Goal: Navigation & Orientation: Find specific page/section

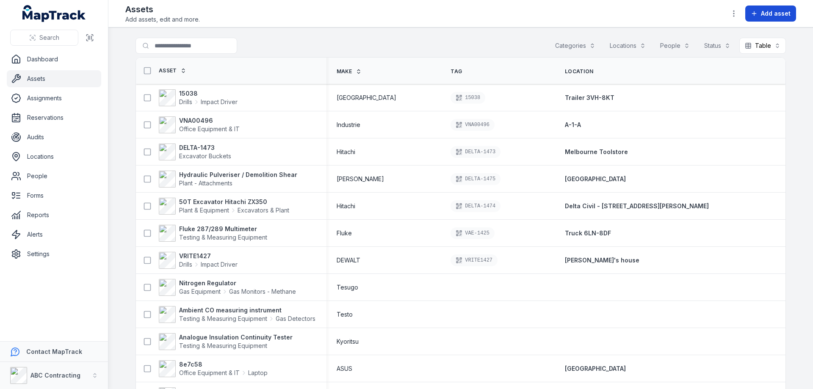
click at [781, 11] on span "Add asset" at bounding box center [776, 13] width 30 height 8
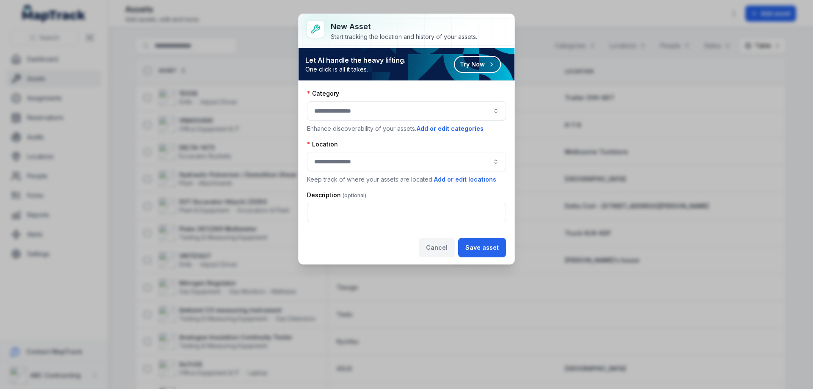
click at [447, 251] on button "Cancel" at bounding box center [437, 247] width 36 height 19
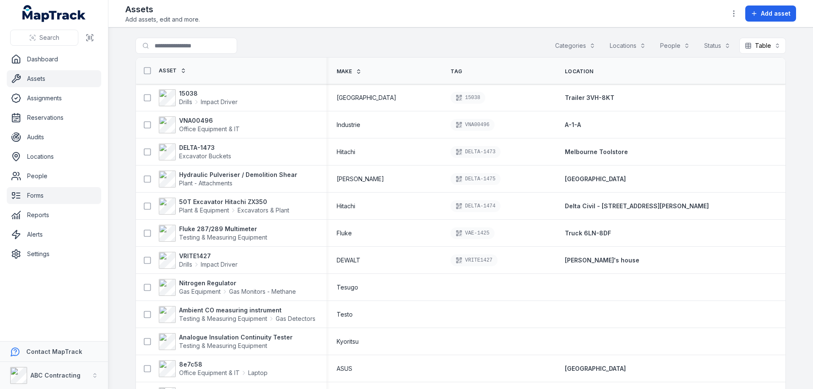
click at [33, 201] on link "Forms" at bounding box center [54, 195] width 94 height 17
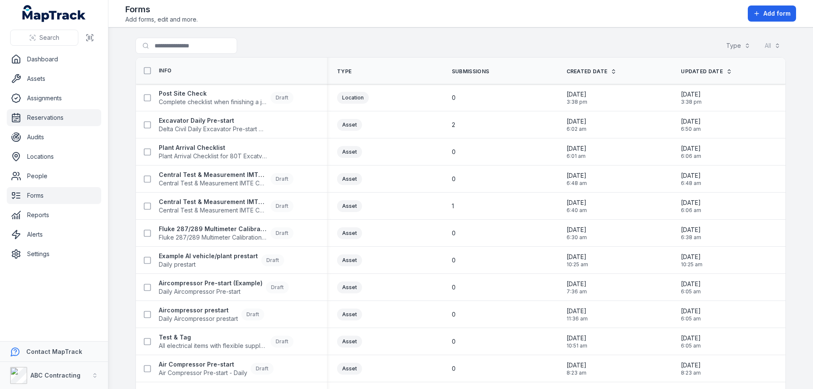
click at [47, 121] on link "Reservations" at bounding box center [54, 117] width 94 height 17
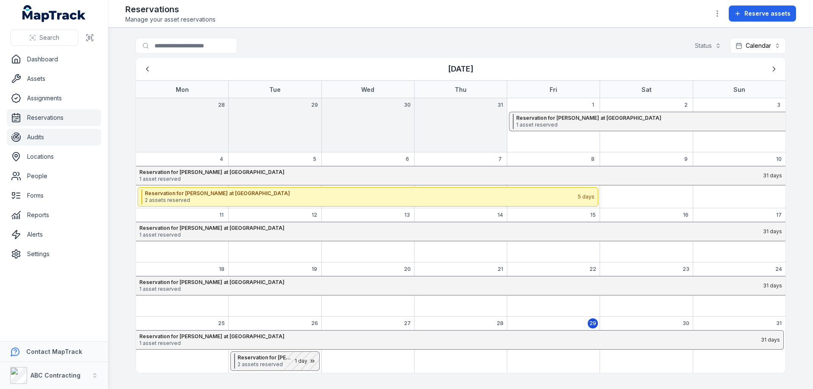
click at [36, 144] on link "Audits" at bounding box center [54, 137] width 94 height 17
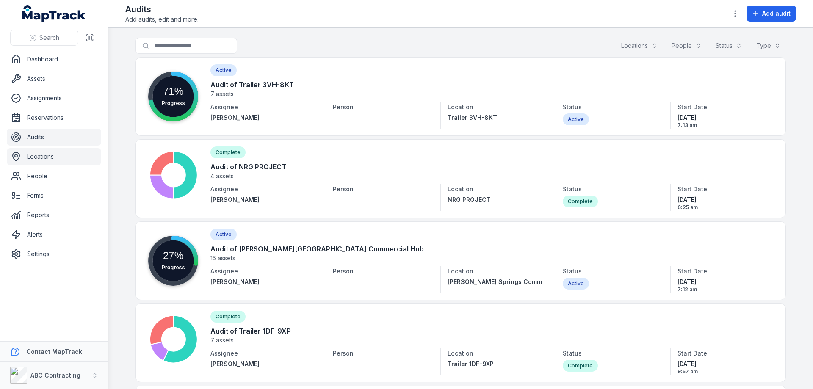
click at [42, 157] on link "Locations" at bounding box center [54, 156] width 94 height 17
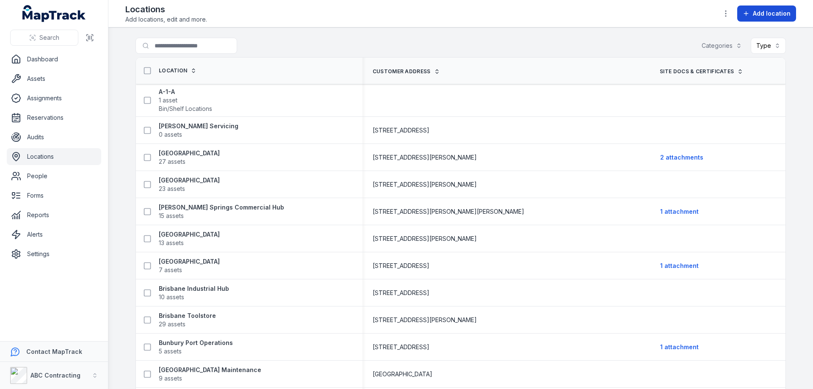
click at [755, 12] on span "Add location" at bounding box center [772, 13] width 38 height 8
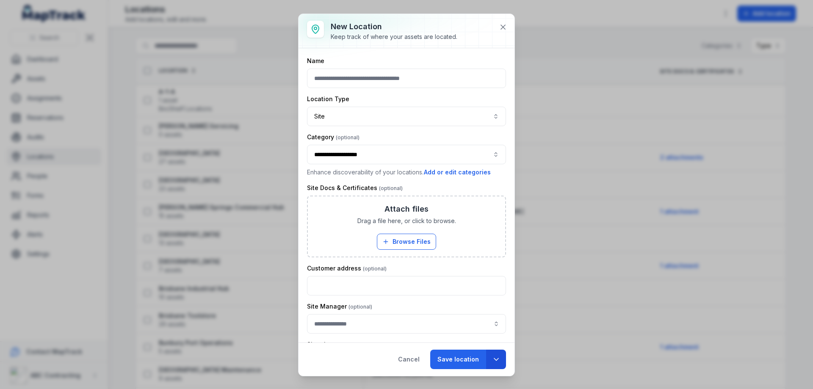
click at [499, 360] on icon "button" at bounding box center [496, 359] width 8 height 8
click at [500, 26] on icon at bounding box center [503, 27] width 8 height 8
